Goal: Information Seeking & Learning: Learn about a topic

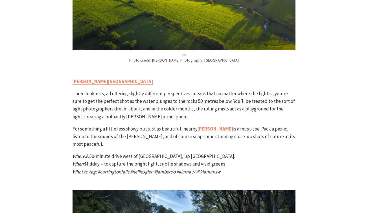
scroll to position [495, 0]
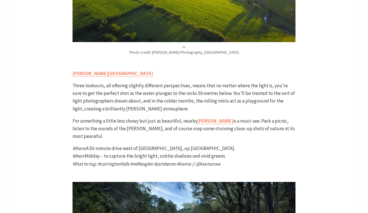
scroll to position [503, 0]
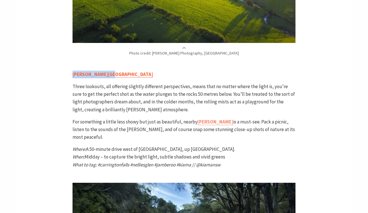
drag, startPoint x: 107, startPoint y: 51, endPoint x: 73, endPoint y: 51, distance: 34.2
copy strong "[PERSON_NAME][GEOGRAPHIC_DATA]"
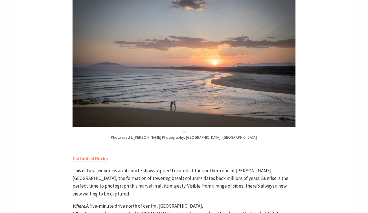
scroll to position [1531, 0]
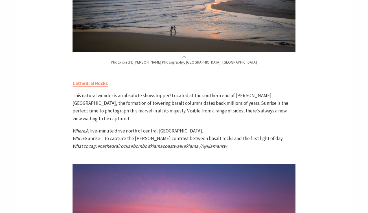
scroll to position [1607, 0]
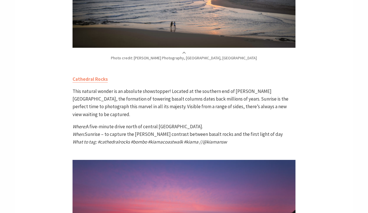
scroll to position [1611, 0]
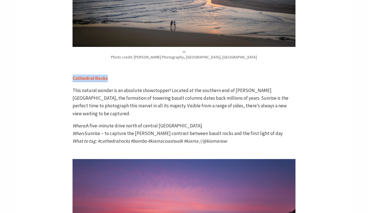
drag, startPoint x: 112, startPoint y: 42, endPoint x: 73, endPoint y: 42, distance: 38.7
click at [73, 75] on p "Cathedral Rocks" at bounding box center [184, 79] width 223 height 8
copy strong "Cathedral Rocks"
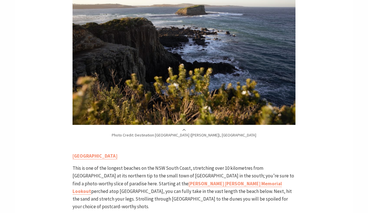
scroll to position [1246, 0]
